Goal: Transaction & Acquisition: Subscribe to service/newsletter

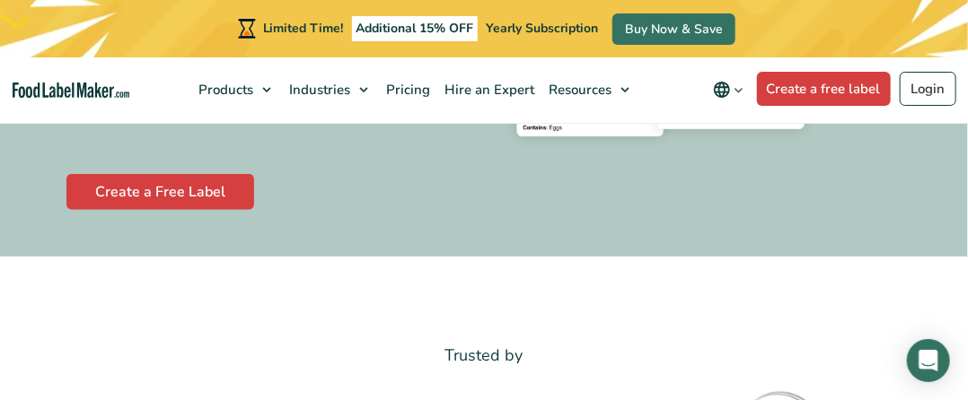
scroll to position [431, 0]
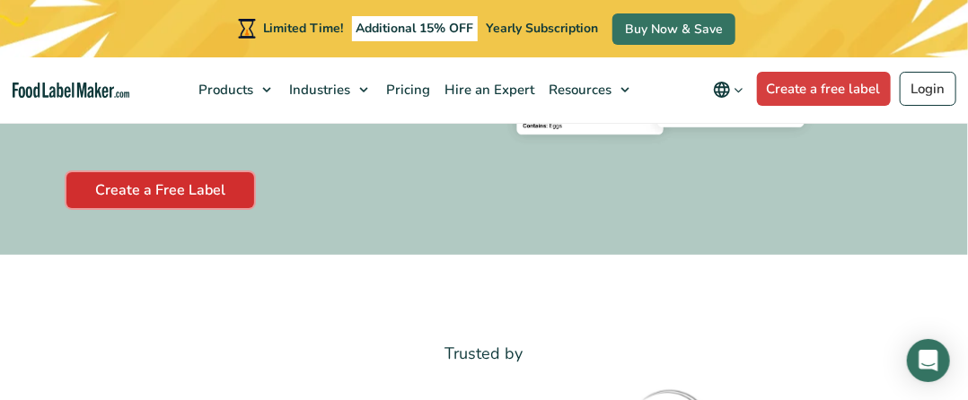
click at [136, 204] on link "Create a Free Label" at bounding box center [160, 190] width 188 height 36
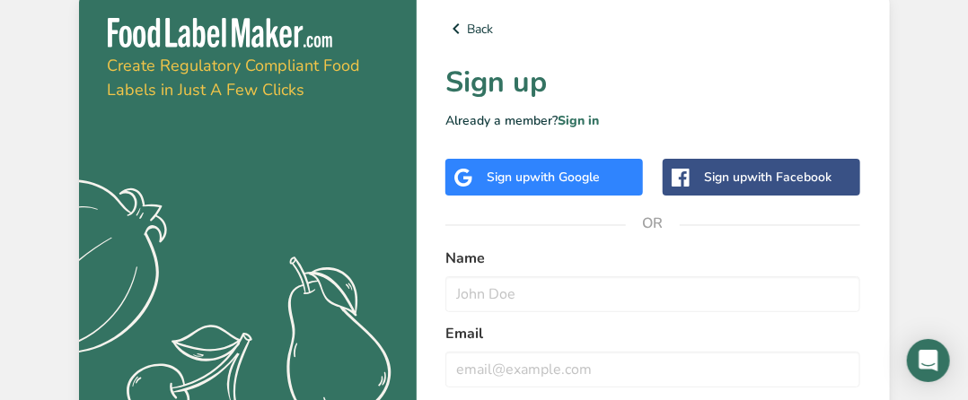
click at [954, 387] on div at bounding box center [954, 387] width 0 height 0
